Goal: Find specific page/section: Find specific page/section

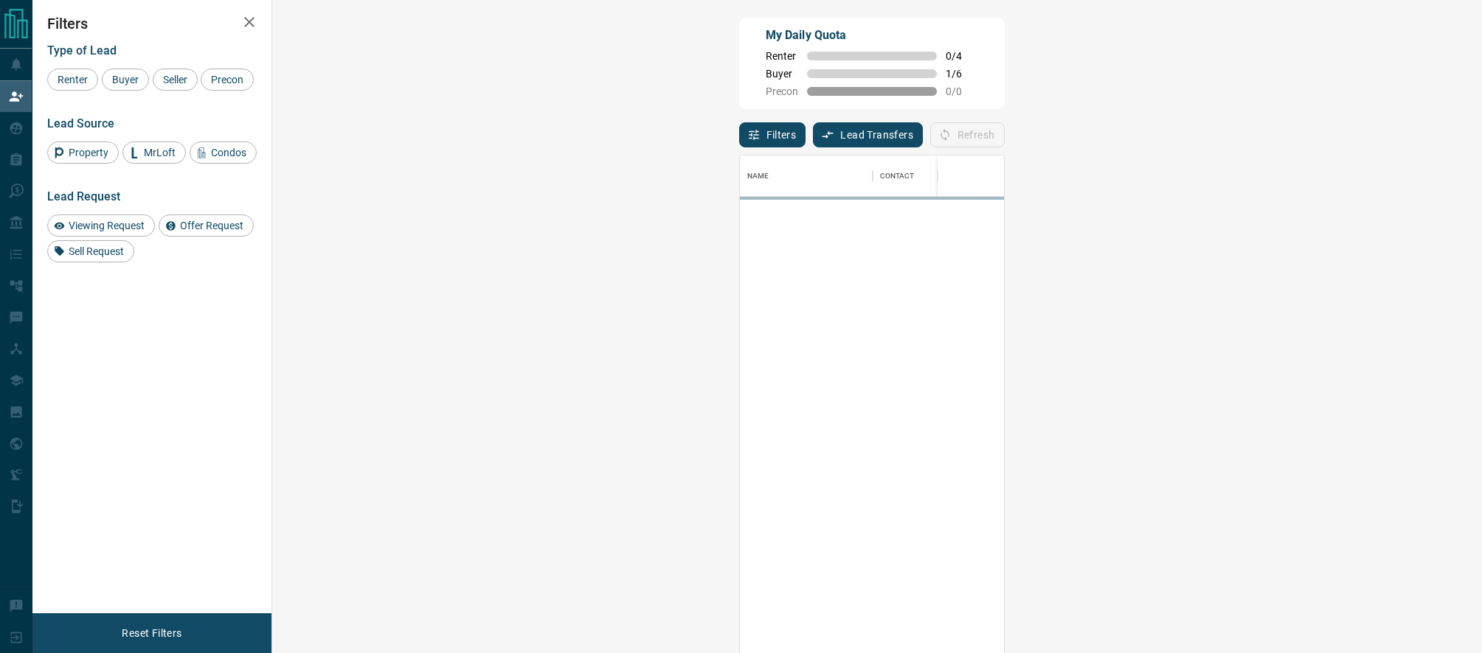
scroll to position [499, 1178]
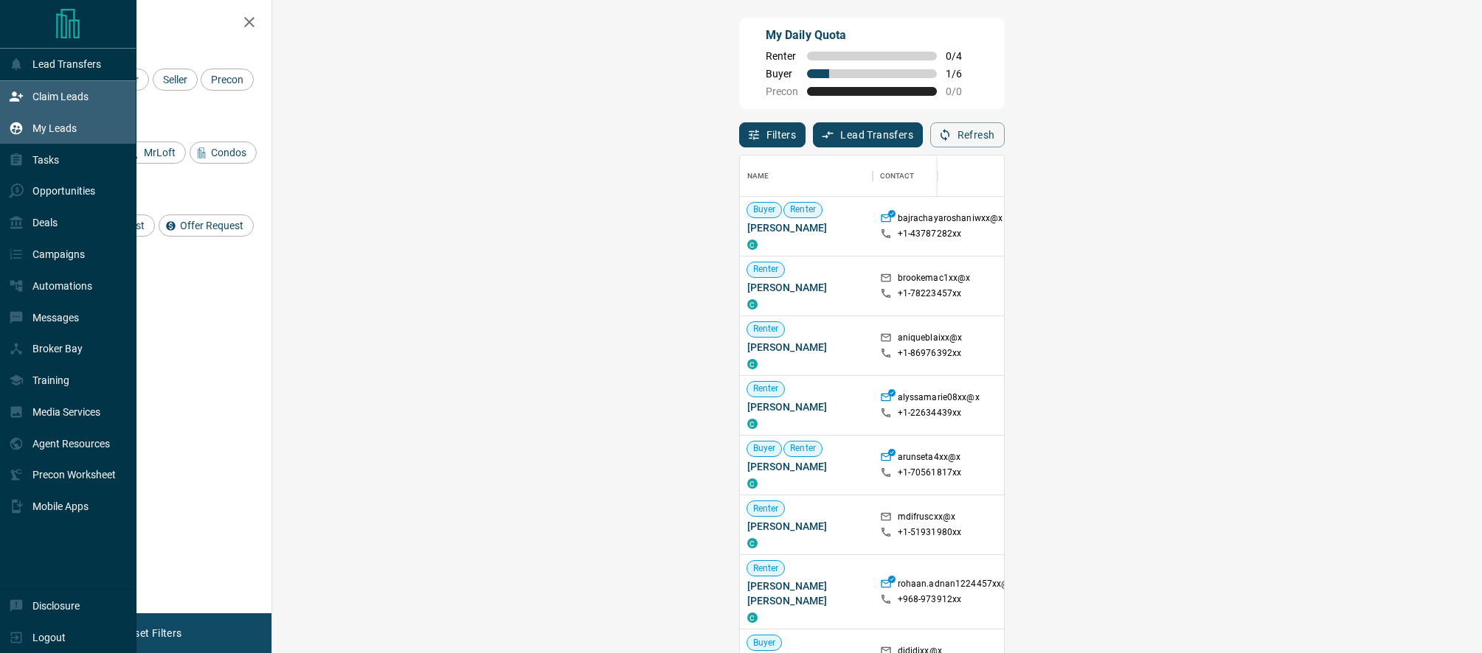
click at [40, 126] on p "My Leads" at bounding box center [54, 128] width 44 height 12
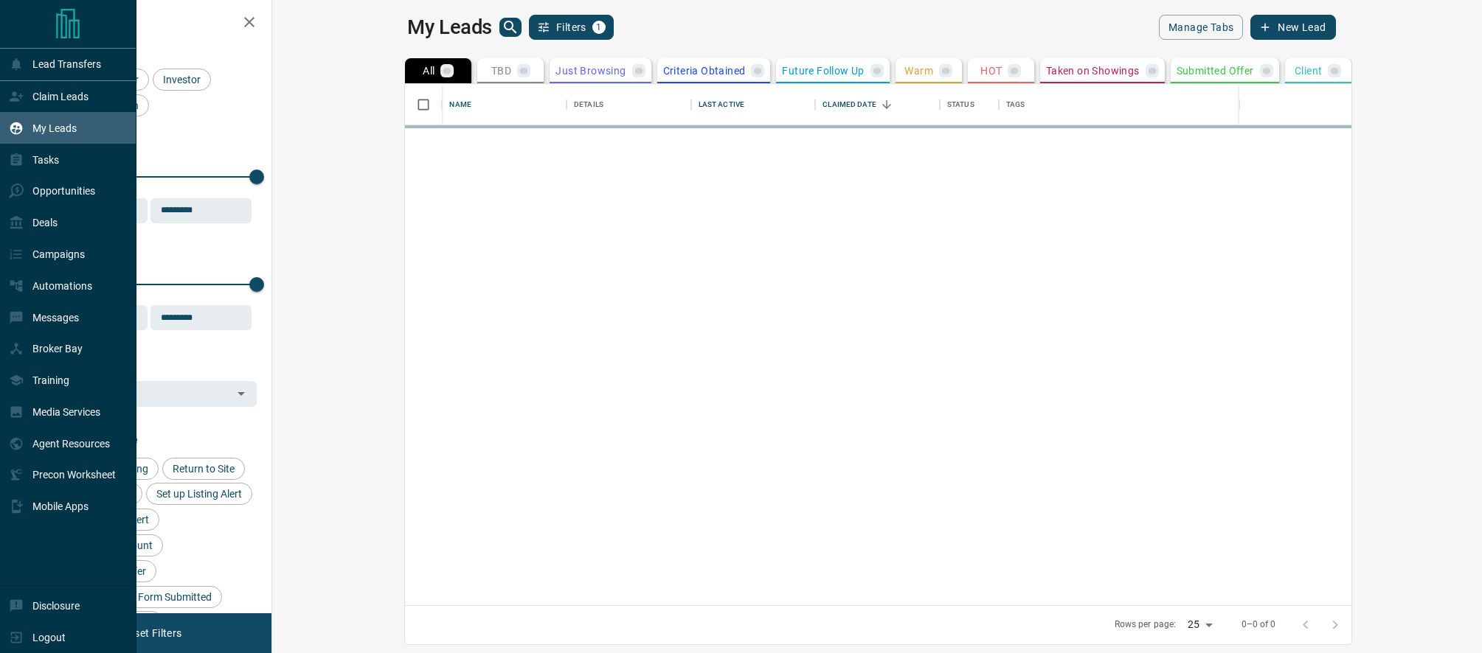
scroll to position [521, 1203]
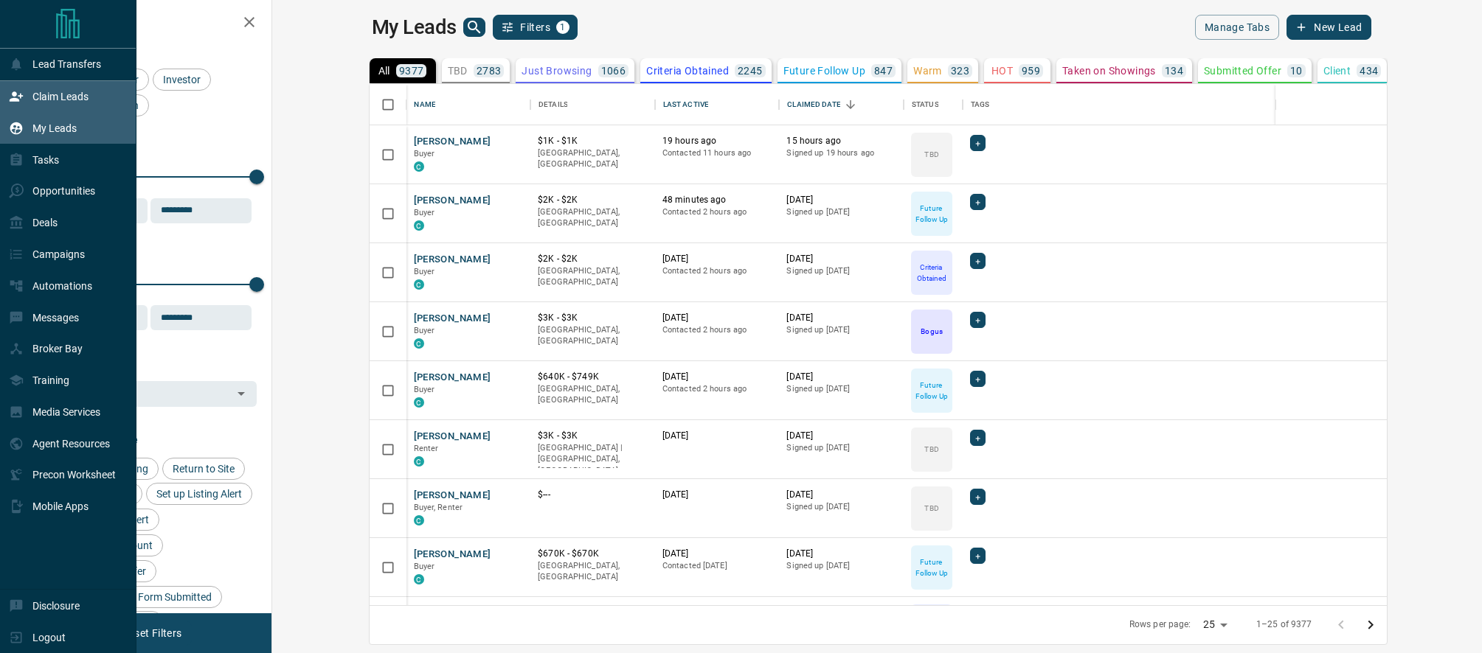
click at [68, 94] on p "Claim Leads" at bounding box center [60, 97] width 56 height 12
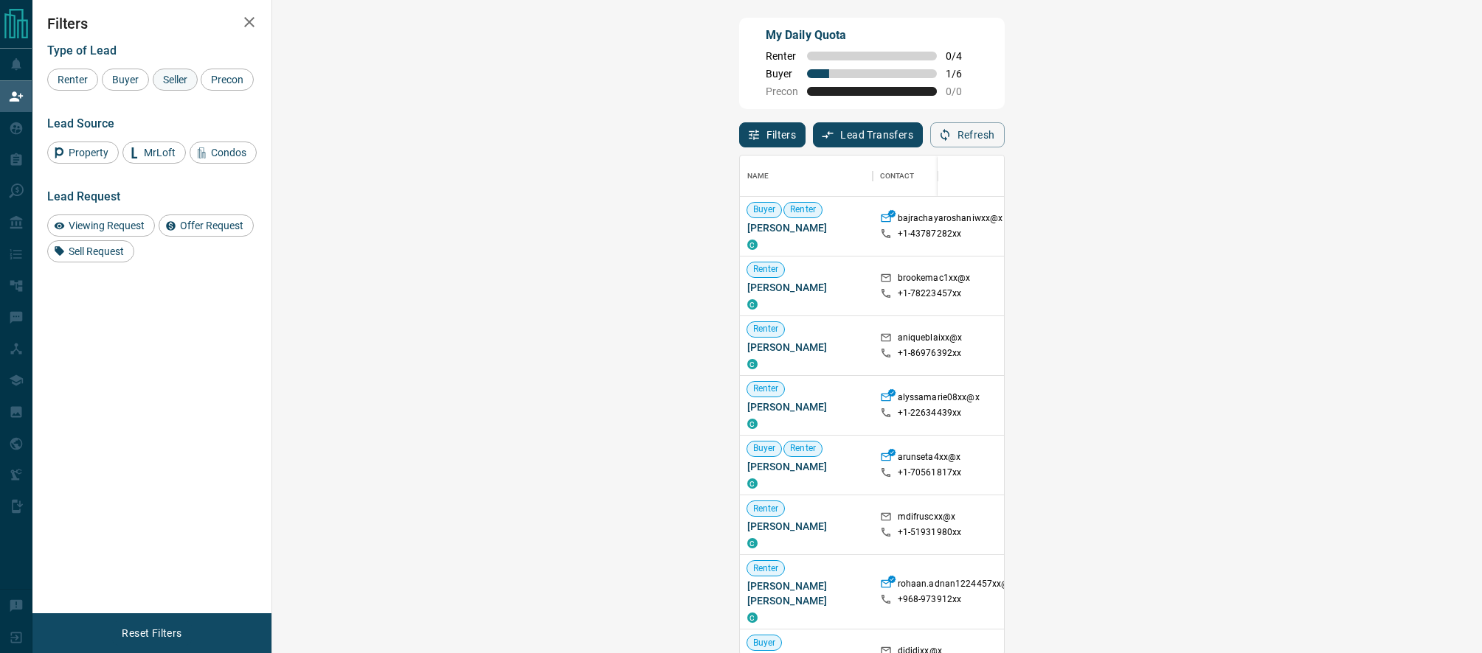
scroll to position [499, 1178]
click at [164, 80] on span "Seller" at bounding box center [175, 80] width 35 height 12
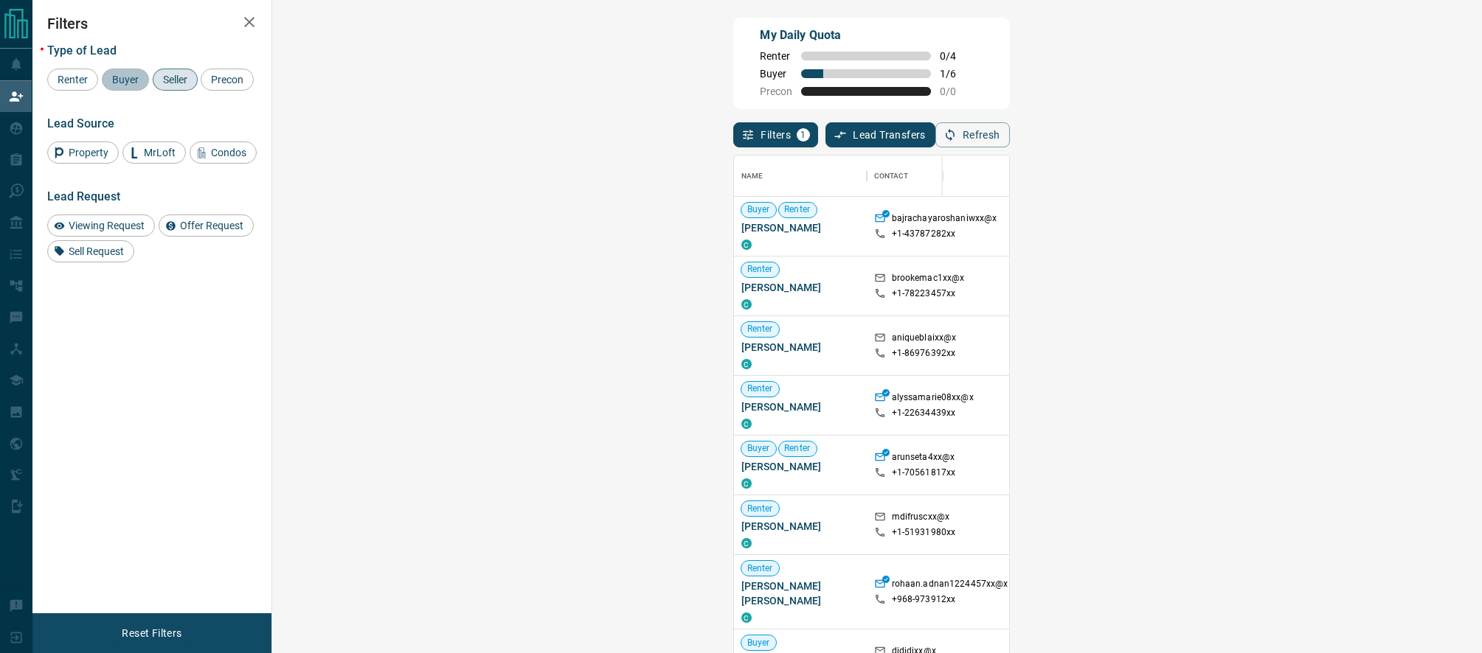
click at [131, 83] on span "Buyer" at bounding box center [125, 80] width 37 height 12
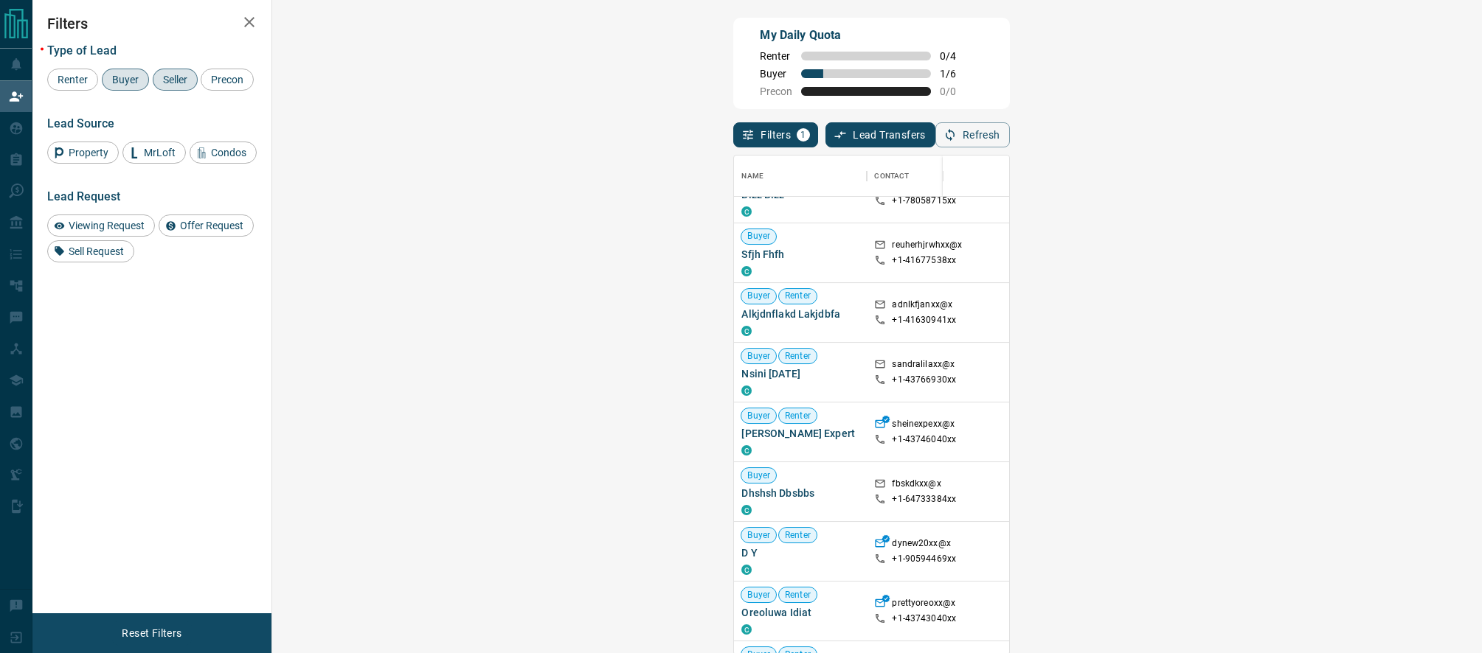
scroll to position [398, 0]
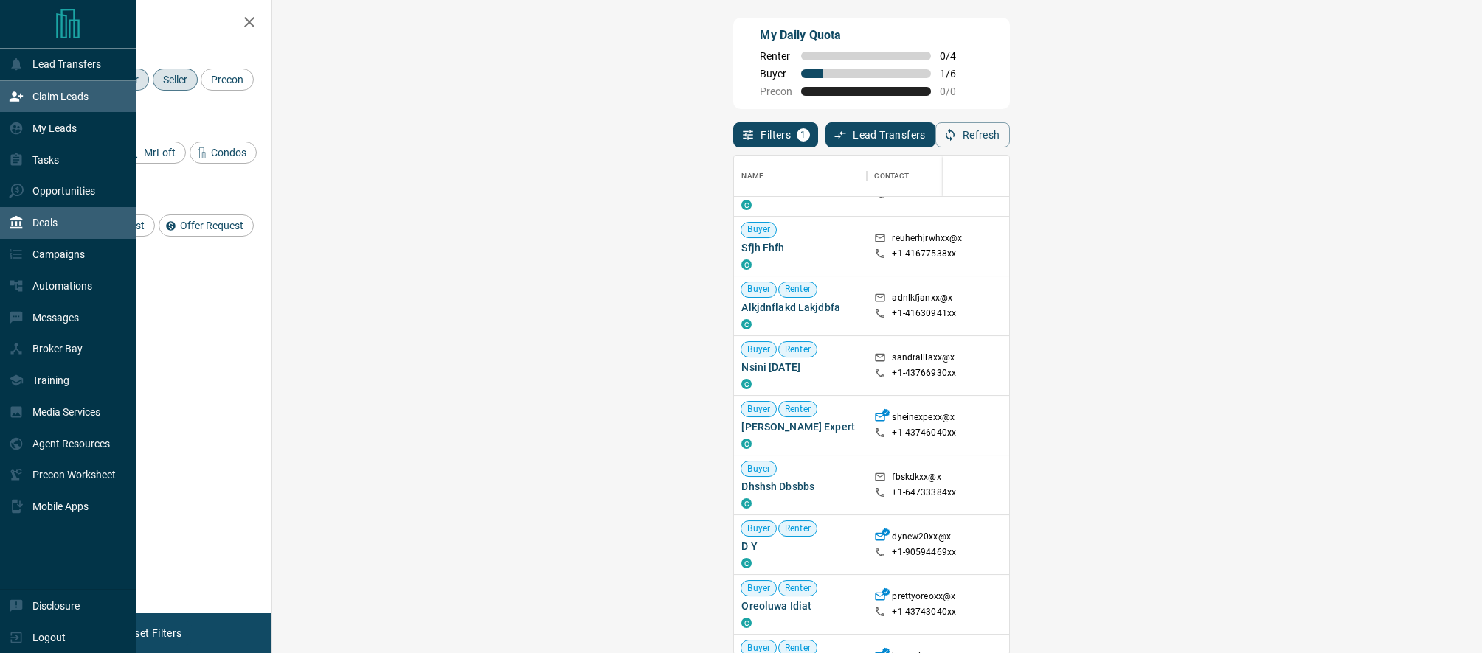
click at [49, 232] on div "Deals" at bounding box center [33, 223] width 49 height 24
